Goal: Information Seeking & Learning: Learn about a topic

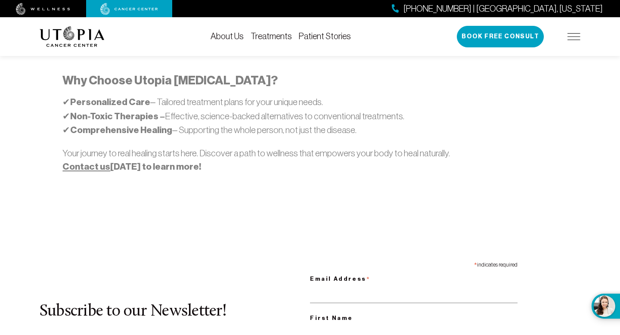
scroll to position [644, 0]
click at [288, 38] on link "Treatments" at bounding box center [271, 35] width 41 height 9
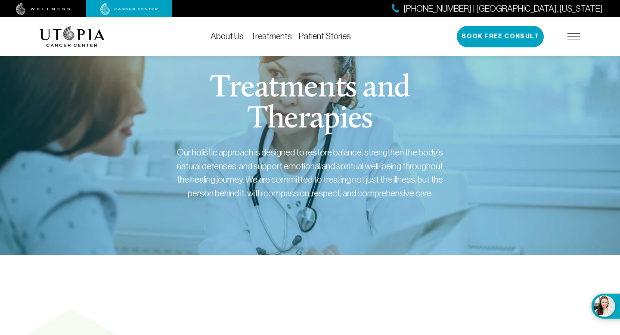
click at [572, 37] on img at bounding box center [573, 36] width 13 height 7
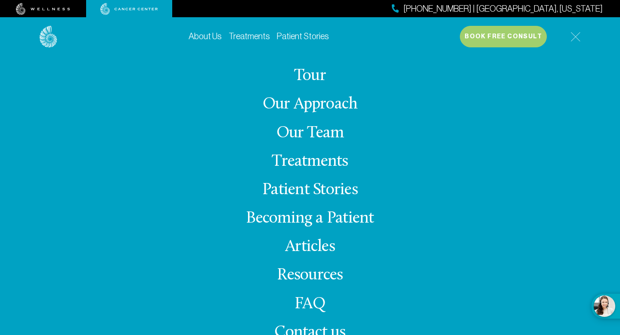
scroll to position [335, 0]
click at [618, 149] on div "About Us Treatments Patient Stories [PHONE_NUMBER] | [GEOGRAPHIC_DATA], [US_STA…" at bounding box center [310, 184] width 620 height 335
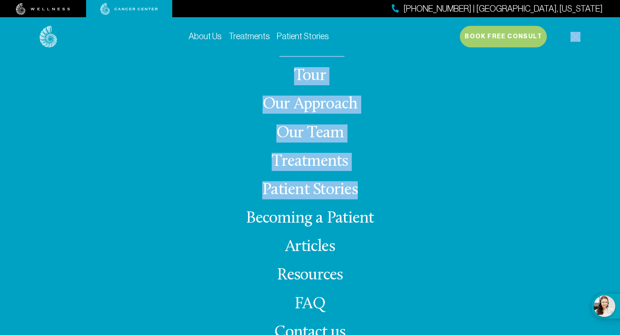
drag, startPoint x: 612, startPoint y: 40, endPoint x: 600, endPoint y: 210, distance: 170.5
click at [602, 207] on div "About Us Treatments Patient Stories [PHONE_NUMBER] | [GEOGRAPHIC_DATA], [US_STA…" at bounding box center [310, 184] width 620 height 335
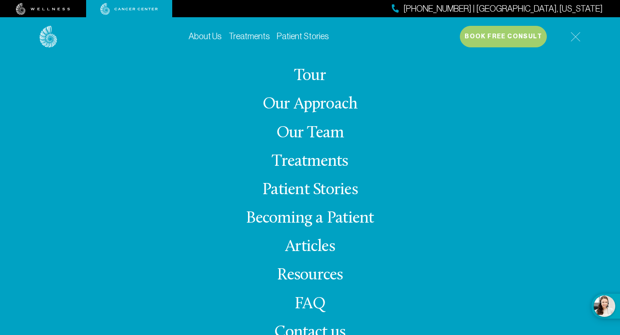
click at [535, 217] on div "About Us Tour Our Approach Our Team Treatments Patient Stories Becoming a Patie…" at bounding box center [310, 204] width 541 height 296
click at [205, 34] on link "About Us" at bounding box center [205, 35] width 33 height 9
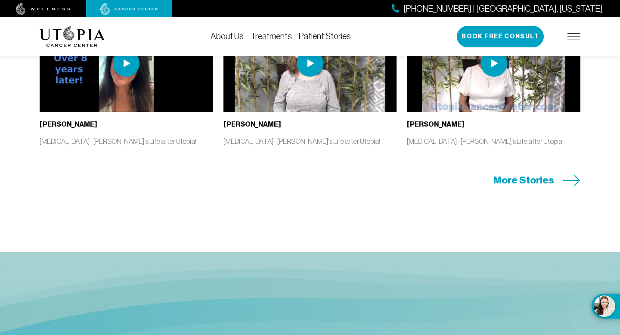
scroll to position [3943, 0]
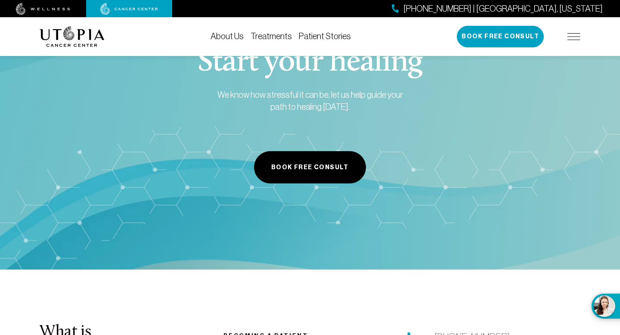
scroll to position [2147, 0]
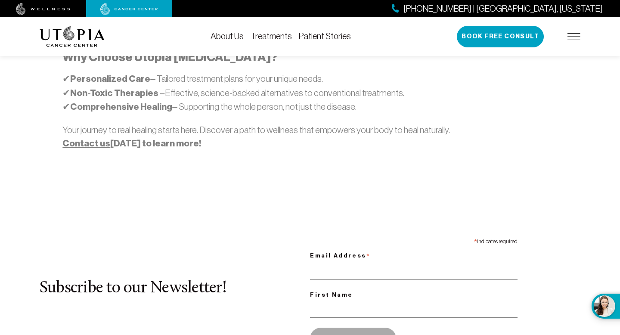
scroll to position [651, 0]
